Goal: Task Accomplishment & Management: Use online tool/utility

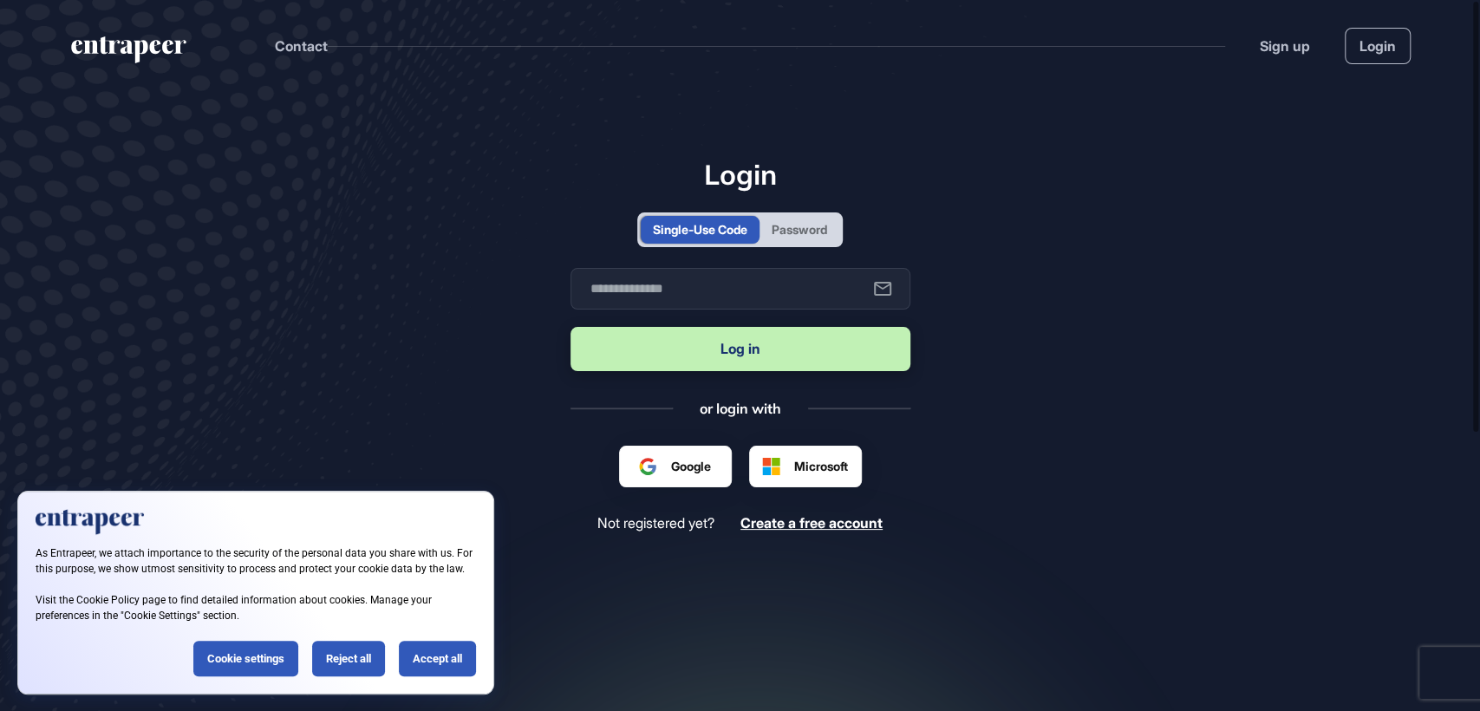
click at [813, 222] on div "Password" at bounding box center [800, 229] width 56 height 18
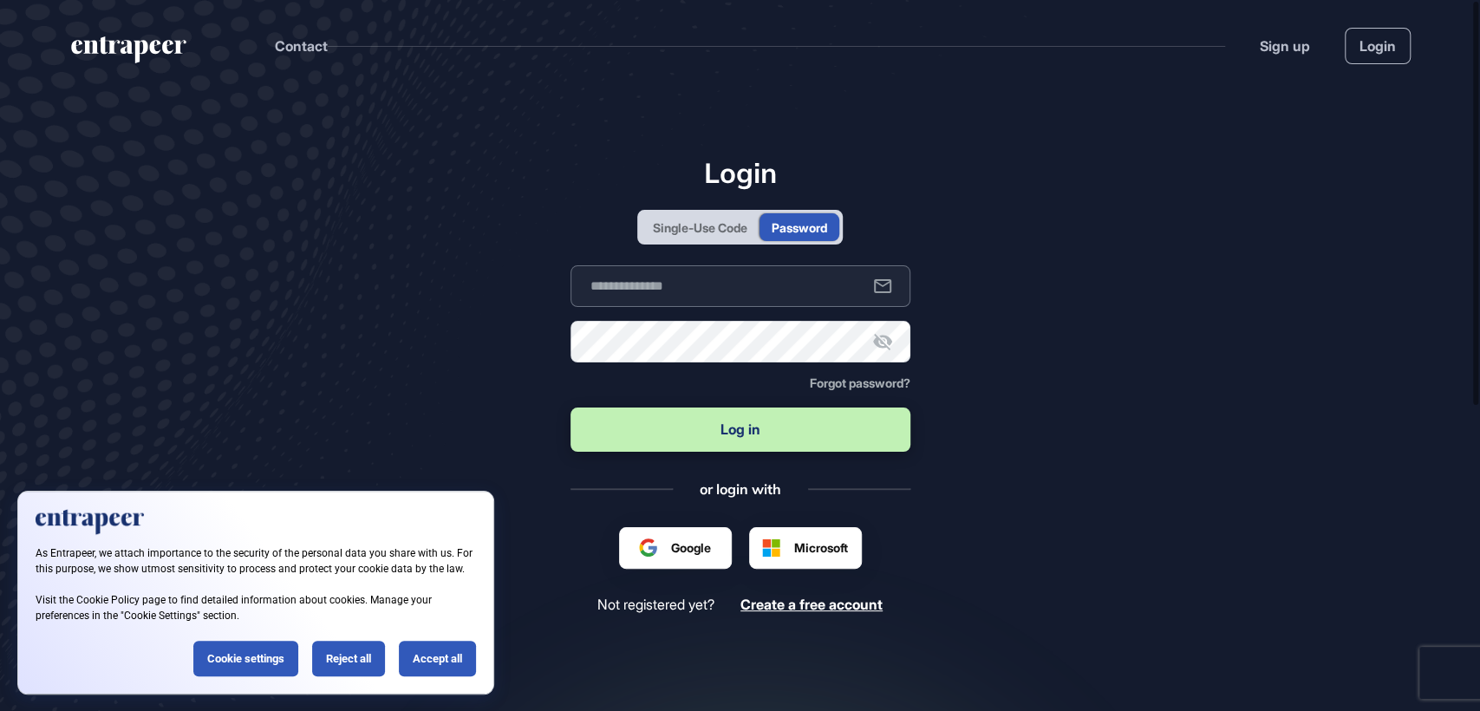
type input "**********"
click at [722, 421] on button "Log in" at bounding box center [741, 430] width 340 height 44
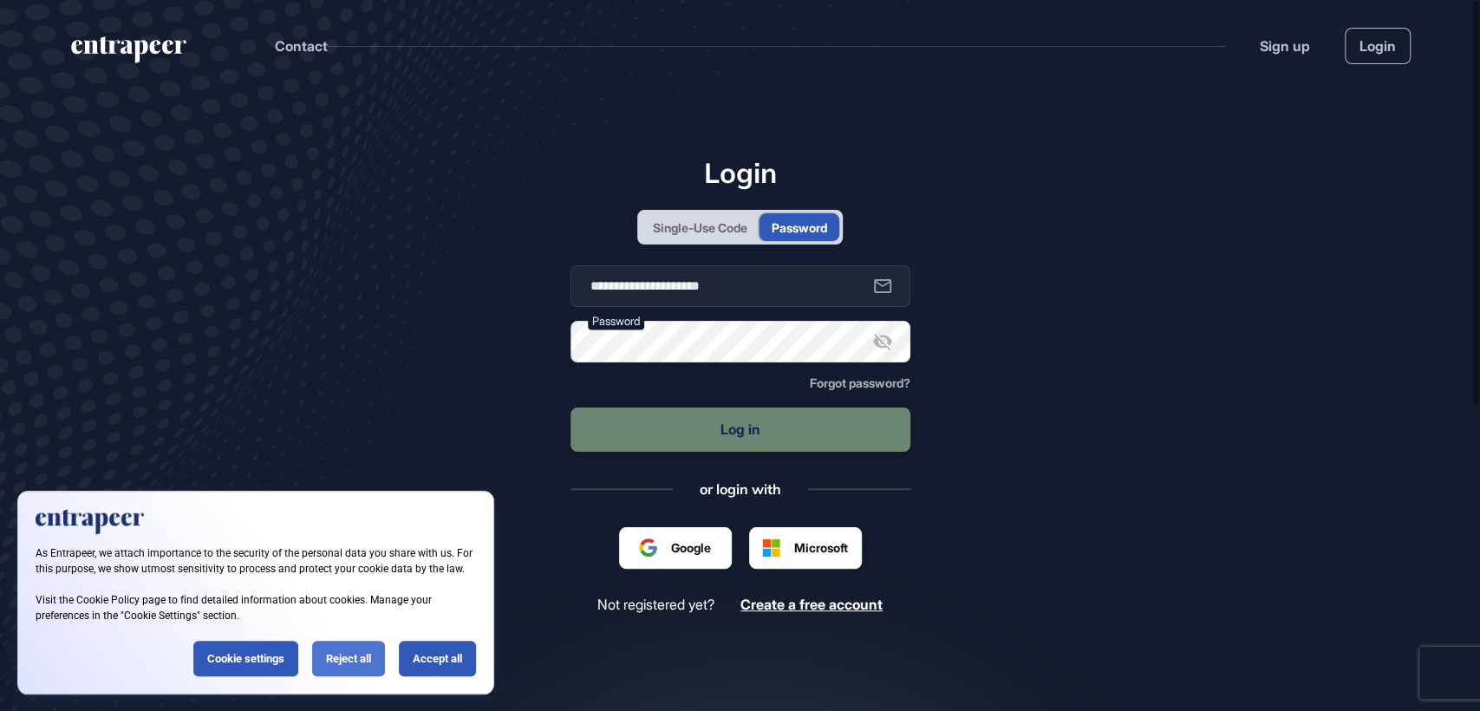
click at [362, 656] on div "Reject all" at bounding box center [348, 659] width 73 height 36
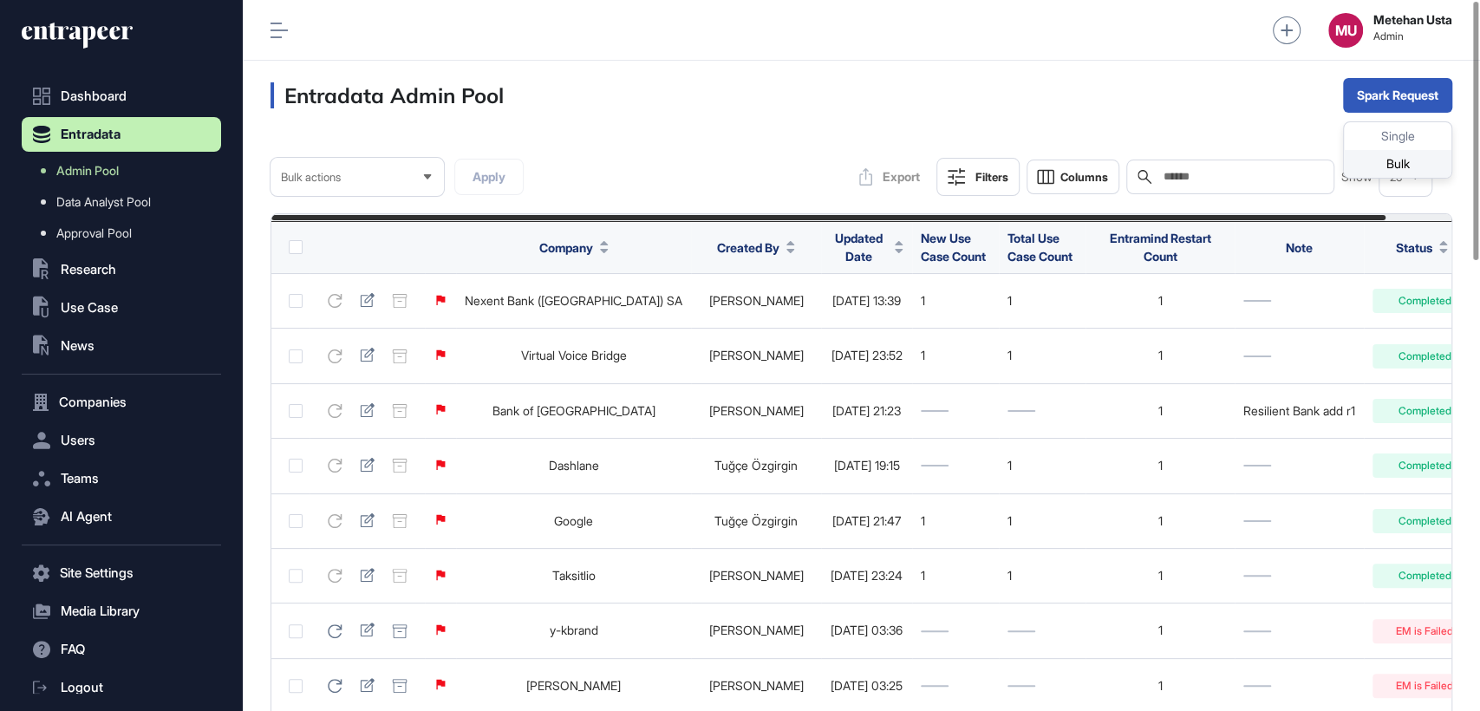
click at [1385, 167] on div "Bulk" at bounding box center [1398, 164] width 108 height 28
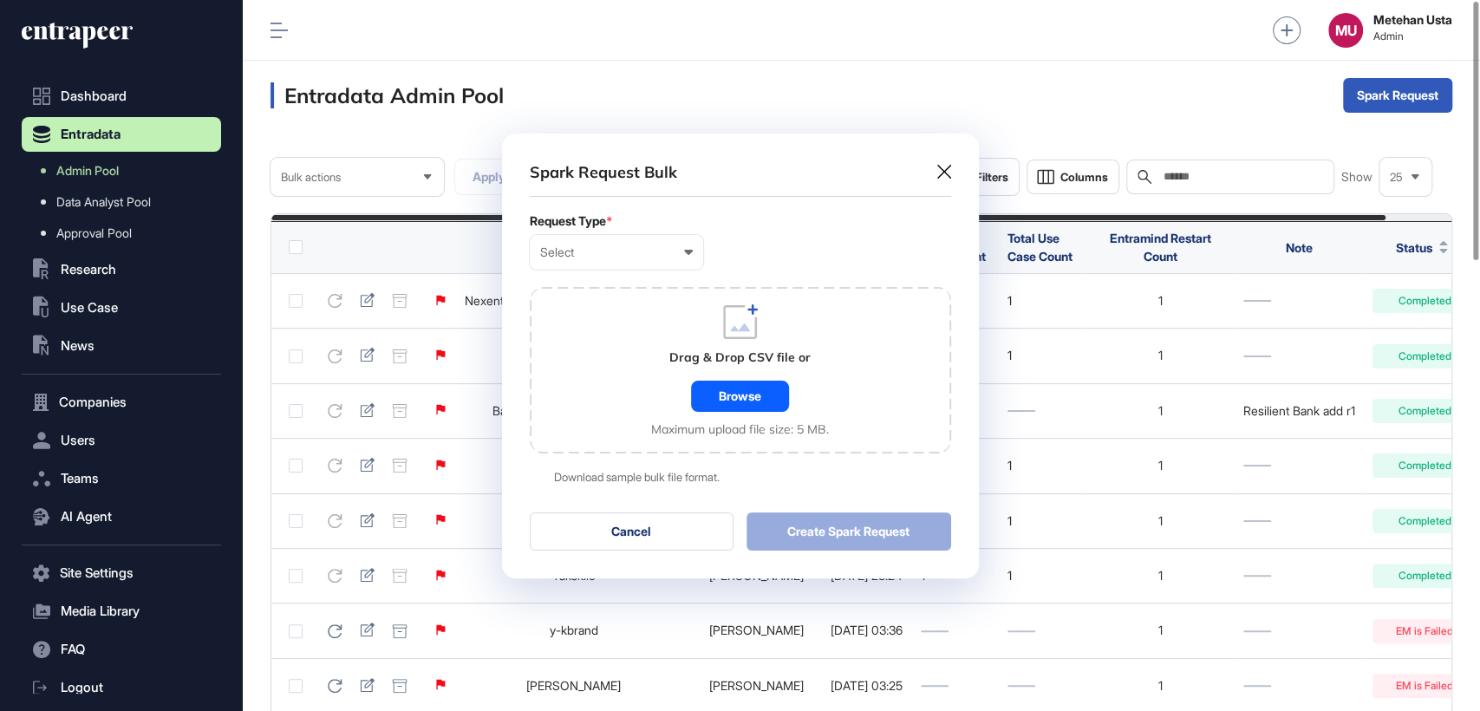
scroll to position [0, 7]
click at [668, 252] on div "Select" at bounding box center [616, 252] width 153 height 14
click at [0, 0] on div "Company" at bounding box center [0, 0] width 0 height 0
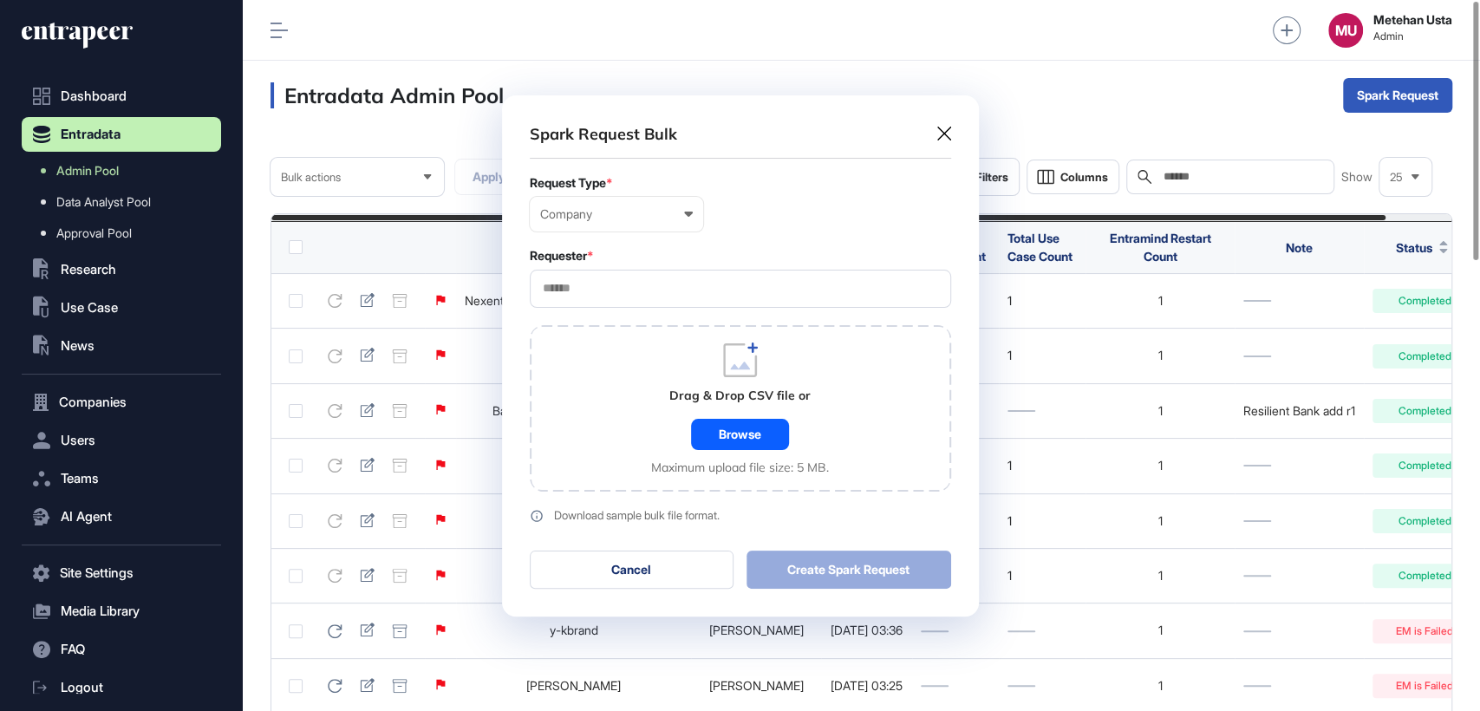
click at [604, 288] on input "text" at bounding box center [740, 288] width 399 height 15
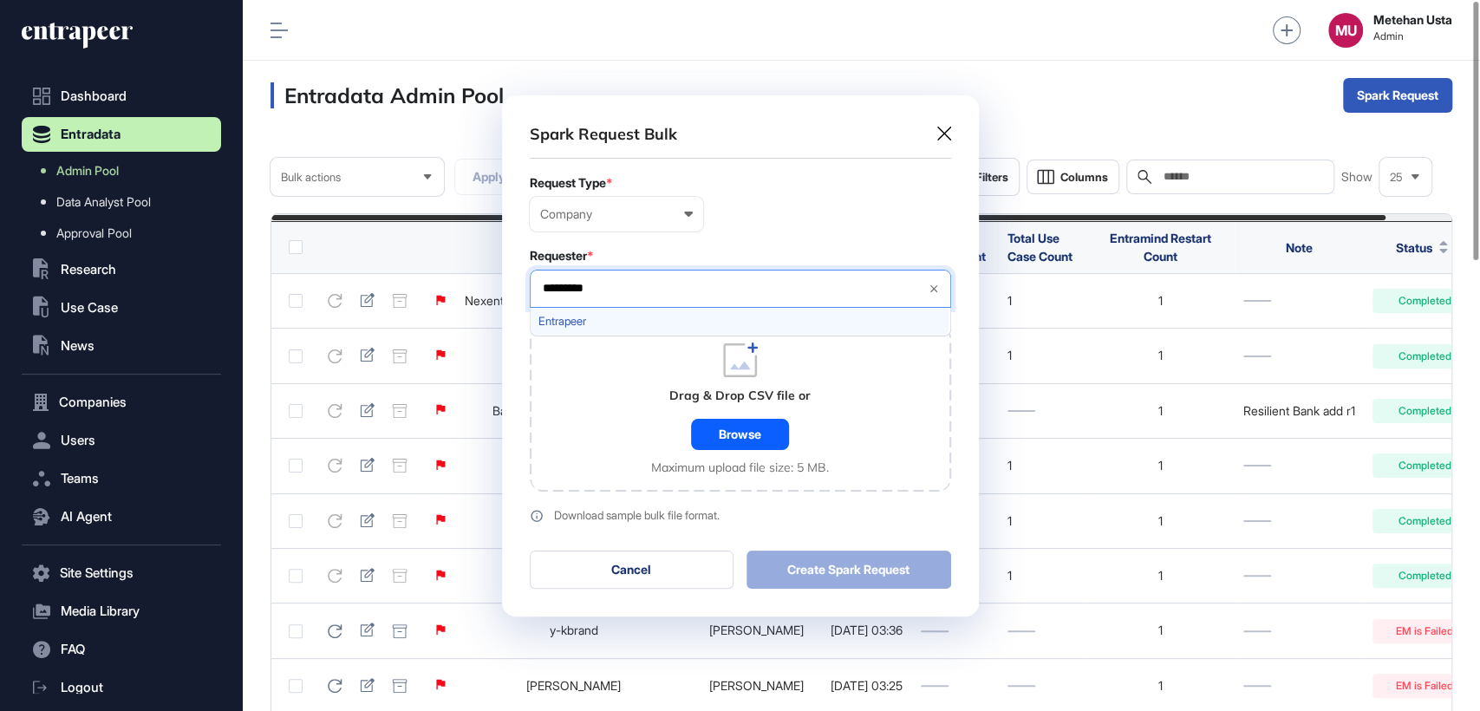
type input "*********"
drag, startPoint x: 597, startPoint y: 317, endPoint x: 744, endPoint y: 217, distance: 178.5
click at [597, 317] on span "Entrapeer" at bounding box center [740, 321] width 402 height 13
click at [763, 208] on div "Company User Company Customer Request ID" at bounding box center [740, 214] width 421 height 35
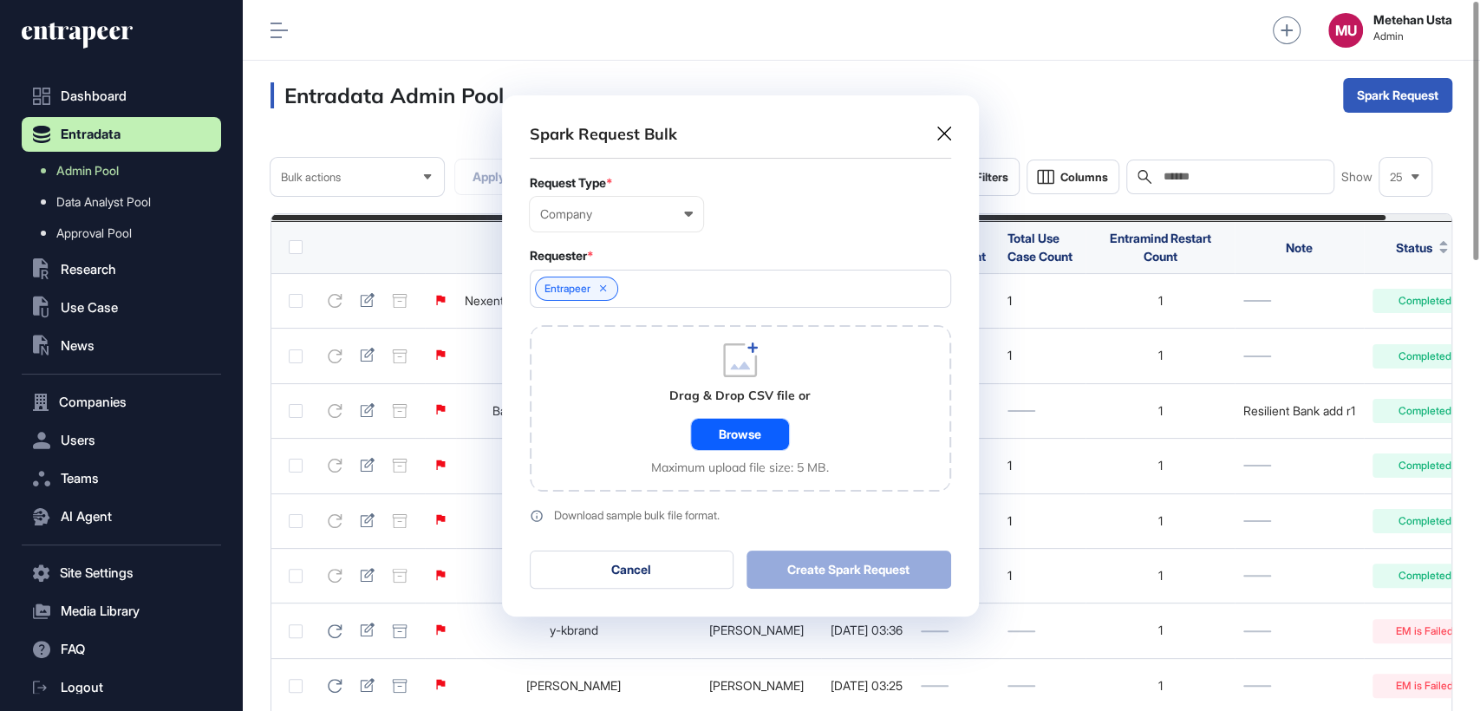
click at [745, 437] on div "Browse" at bounding box center [740, 434] width 98 height 31
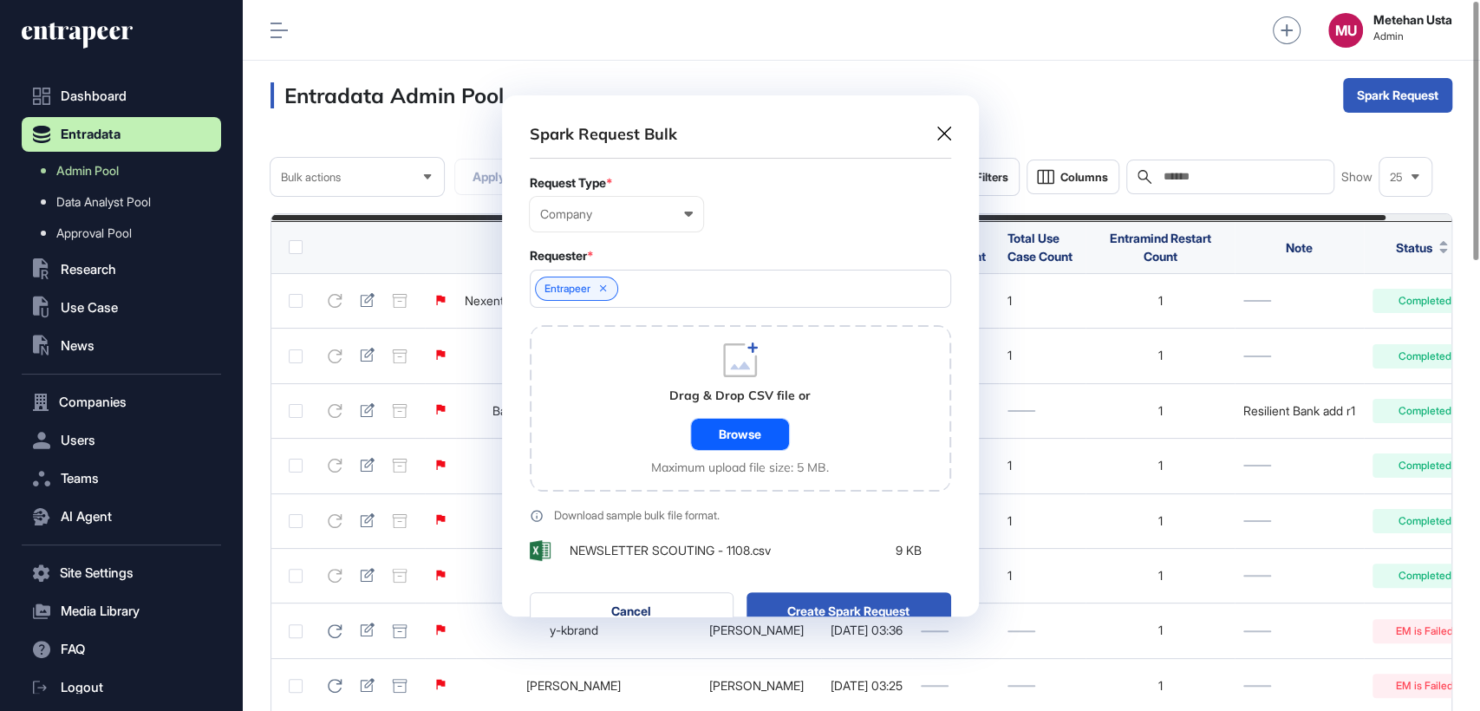
scroll to position [565, 477]
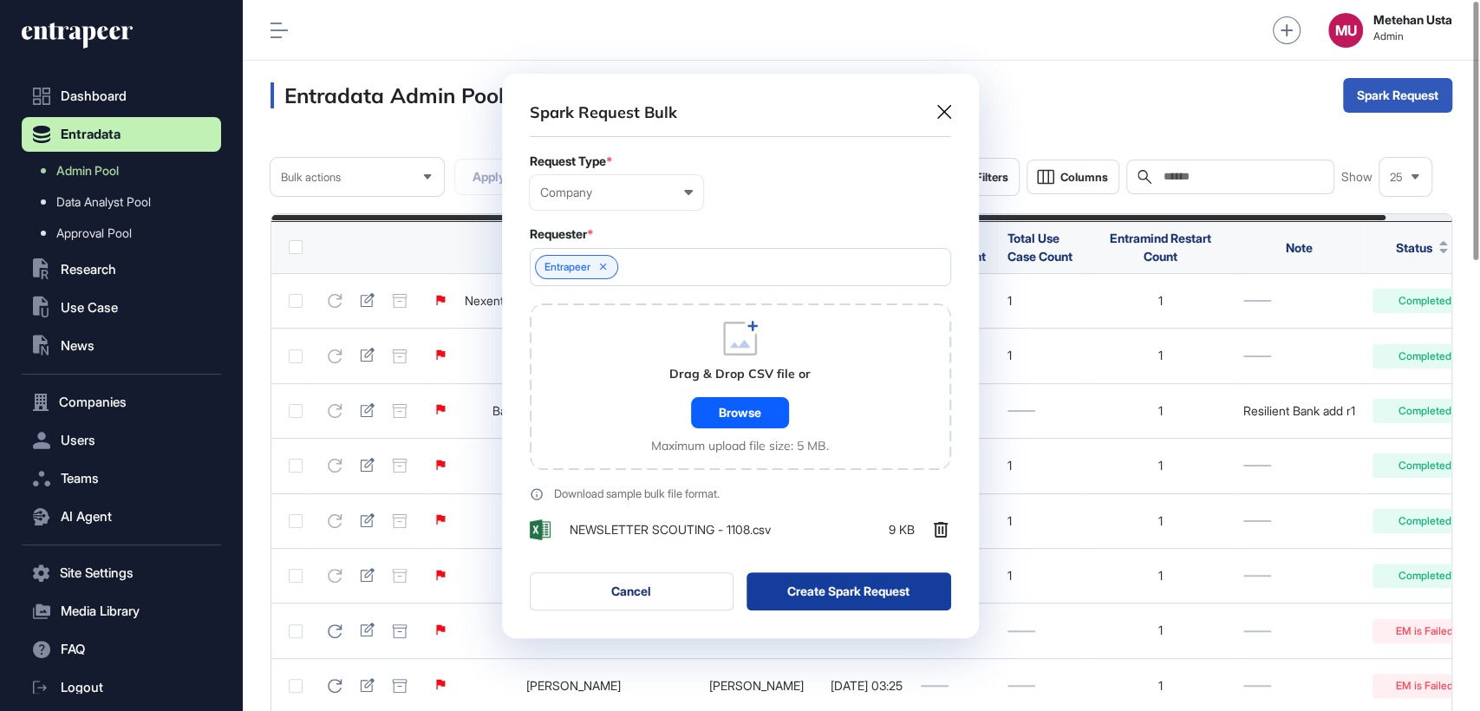
click at [814, 573] on button "Create Spark Request" at bounding box center [849, 591] width 205 height 38
